Goal: Navigation & Orientation: Find specific page/section

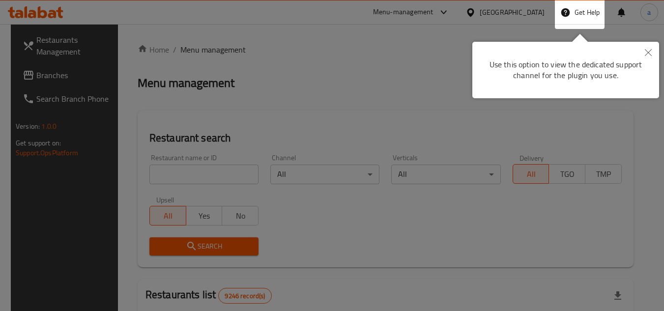
click at [645, 45] on button "Close" at bounding box center [648, 53] width 22 height 23
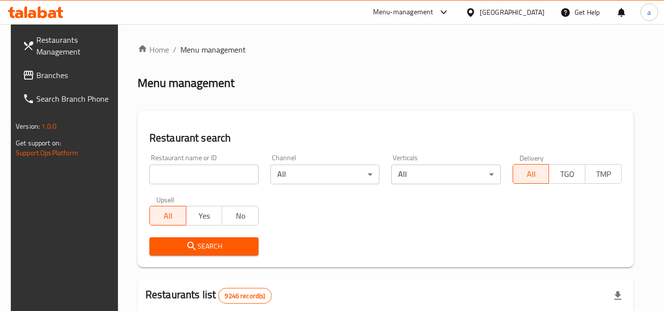
click at [42, 10] on icon at bounding box center [36, 12] width 56 height 12
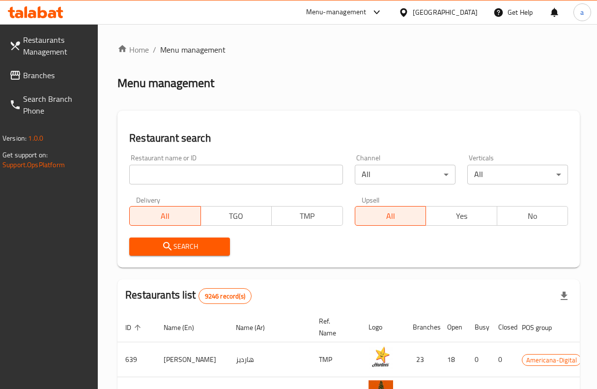
click at [474, 14] on div "[GEOGRAPHIC_DATA]" at bounding box center [445, 12] width 65 height 11
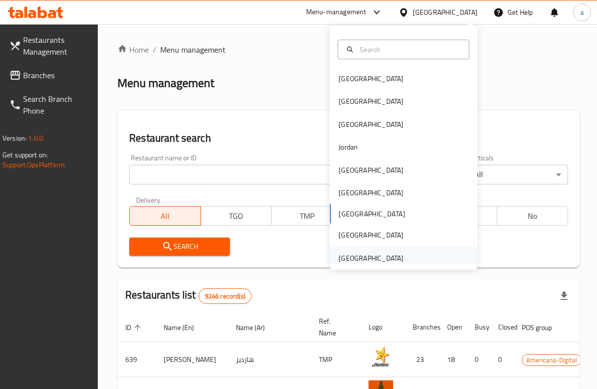
click at [415, 246] on div "United Arab Emirates" at bounding box center [403, 257] width 147 height 23
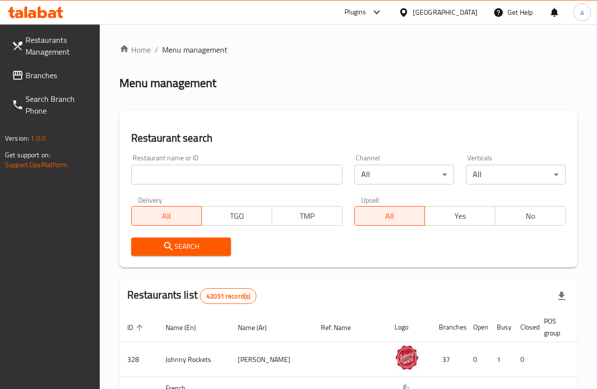
click at [48, 69] on span "Branches" at bounding box center [59, 75] width 66 height 12
